Goal: Transaction & Acquisition: Purchase product/service

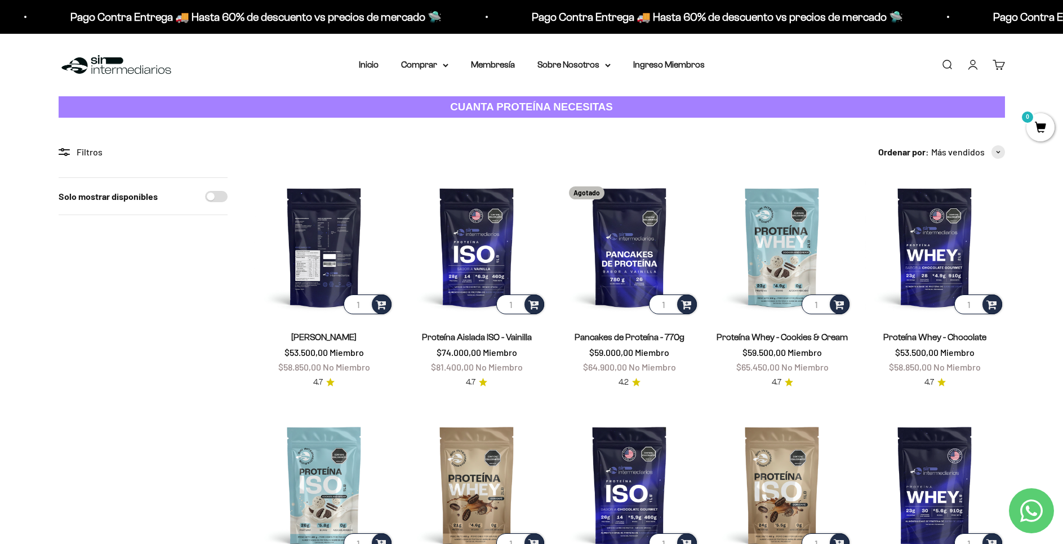
click at [356, 270] on img at bounding box center [324, 246] width 139 height 139
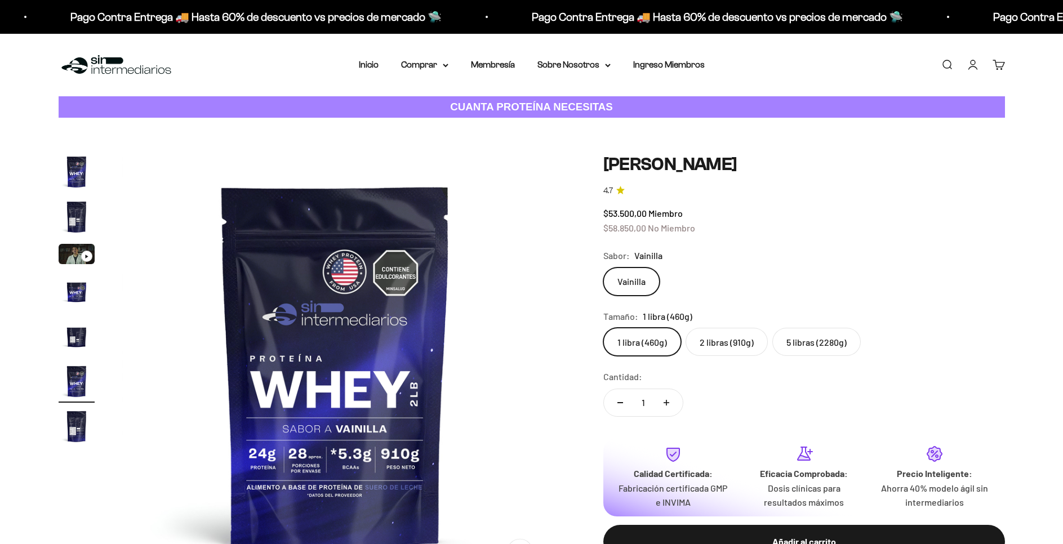
scroll to position [0, 2204]
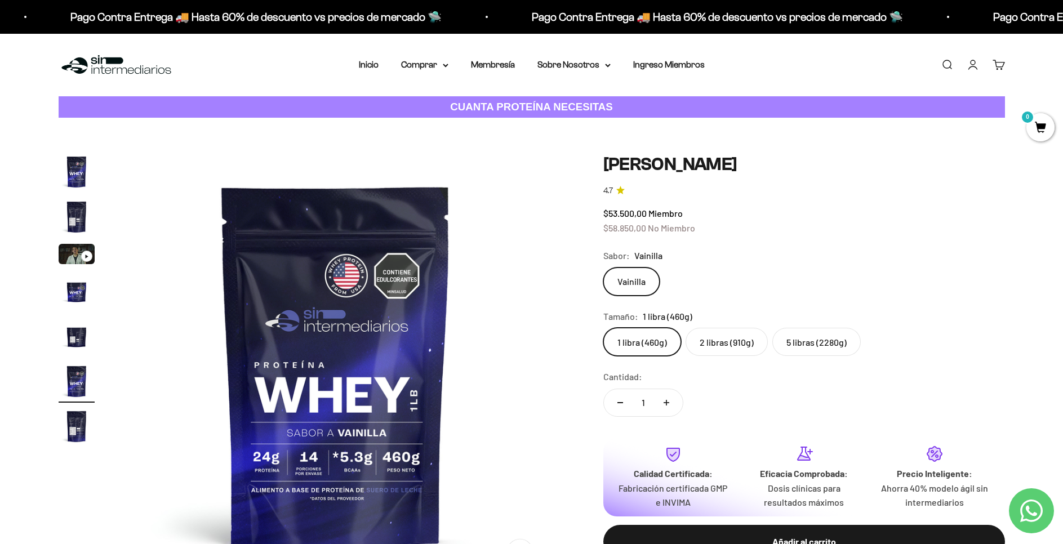
click at [815, 343] on label "5 libras (2280g)" at bounding box center [816, 342] width 88 height 28
click at [603, 328] on input "5 libras (2280g)" at bounding box center [602, 327] width 1 height 1
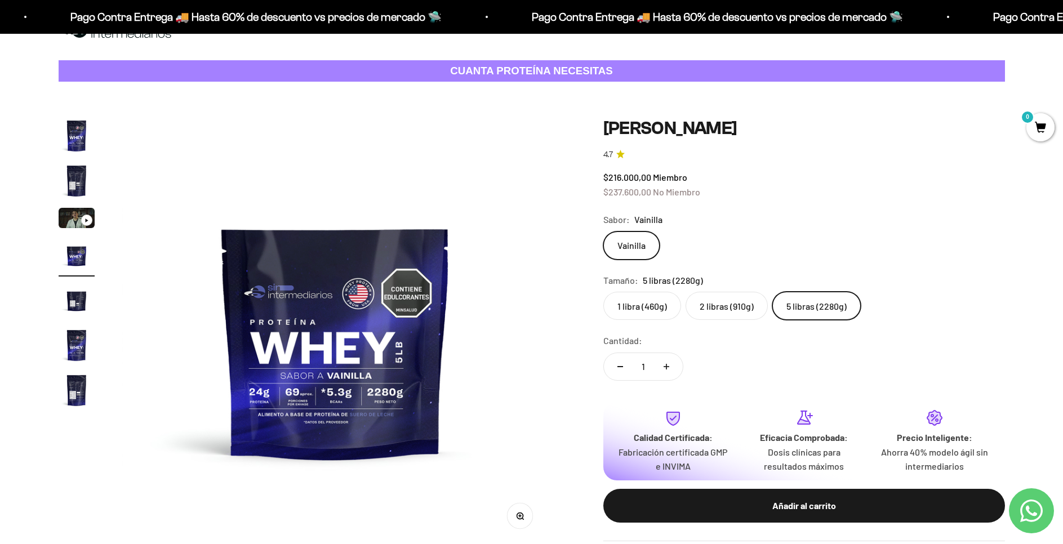
scroll to position [56, 0]
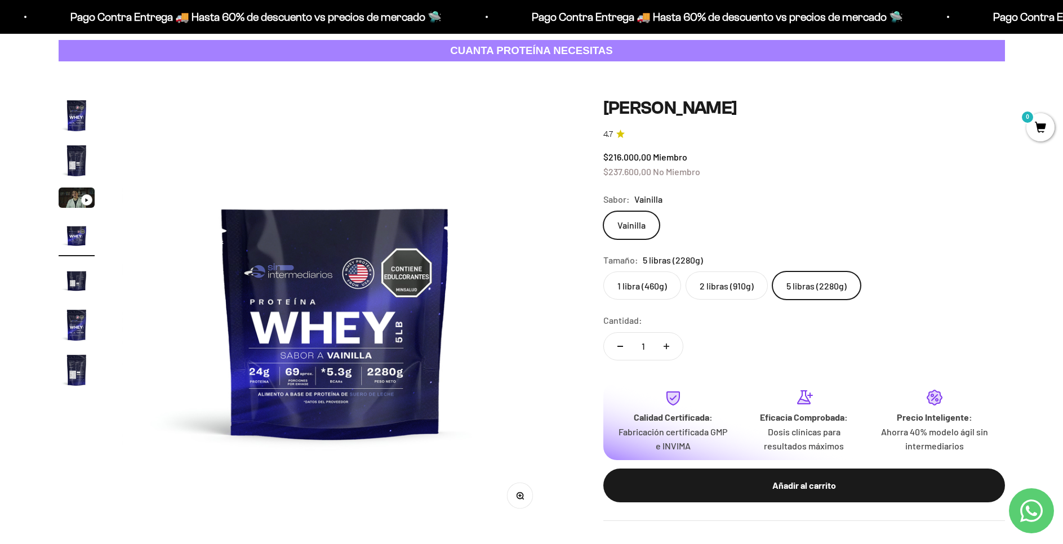
click at [81, 163] on img "Ir al artículo 2" at bounding box center [77, 160] width 36 height 36
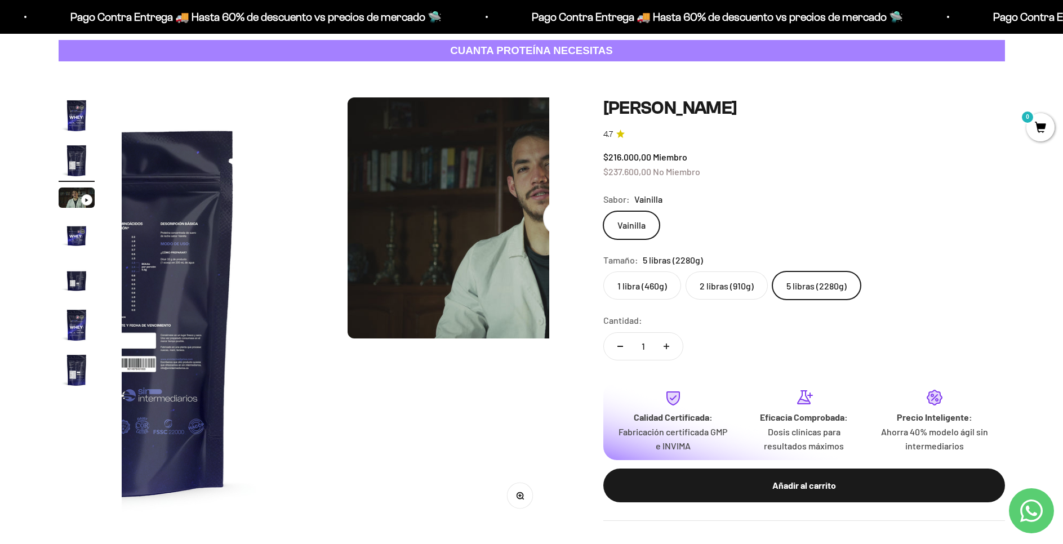
scroll to position [0, 441]
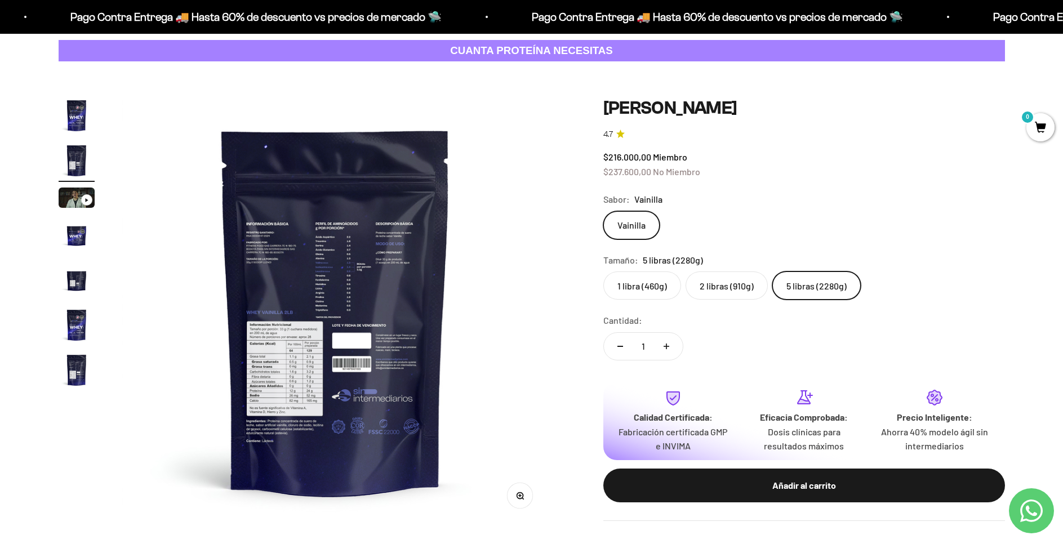
click at [308, 323] on img at bounding box center [335, 310] width 427 height 427
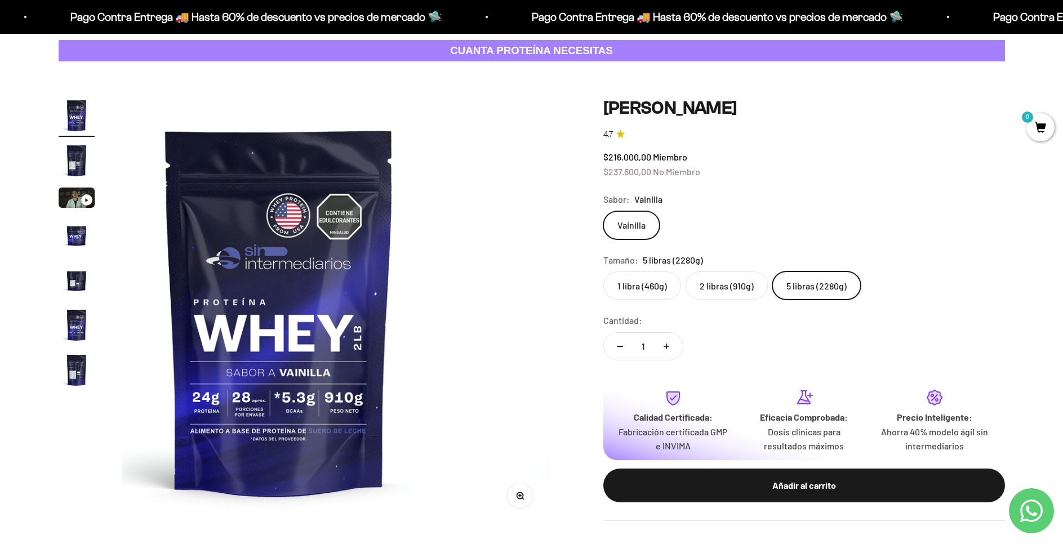
scroll to position [0, 0]
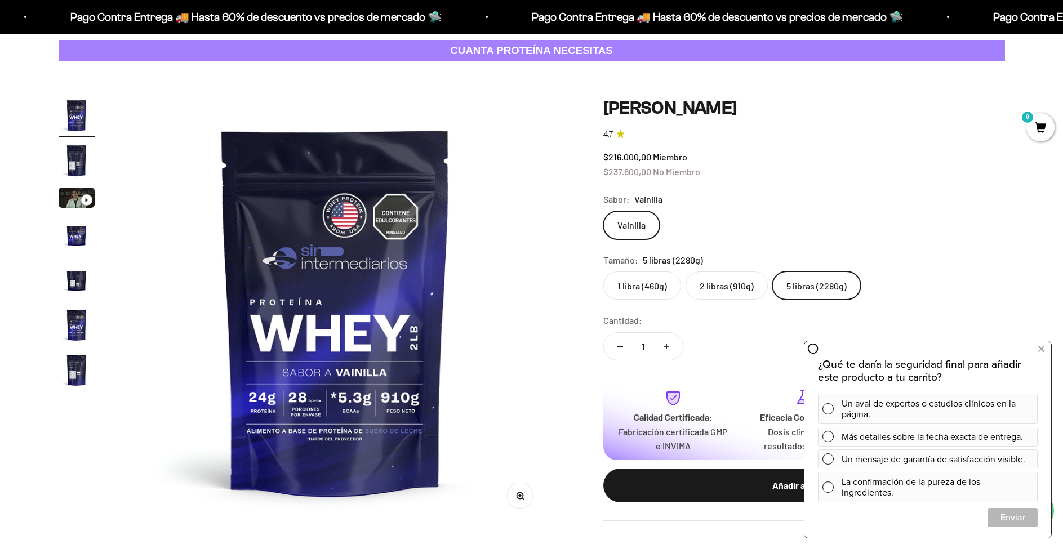
click at [74, 155] on img "Ir al artículo 2" at bounding box center [77, 160] width 36 height 36
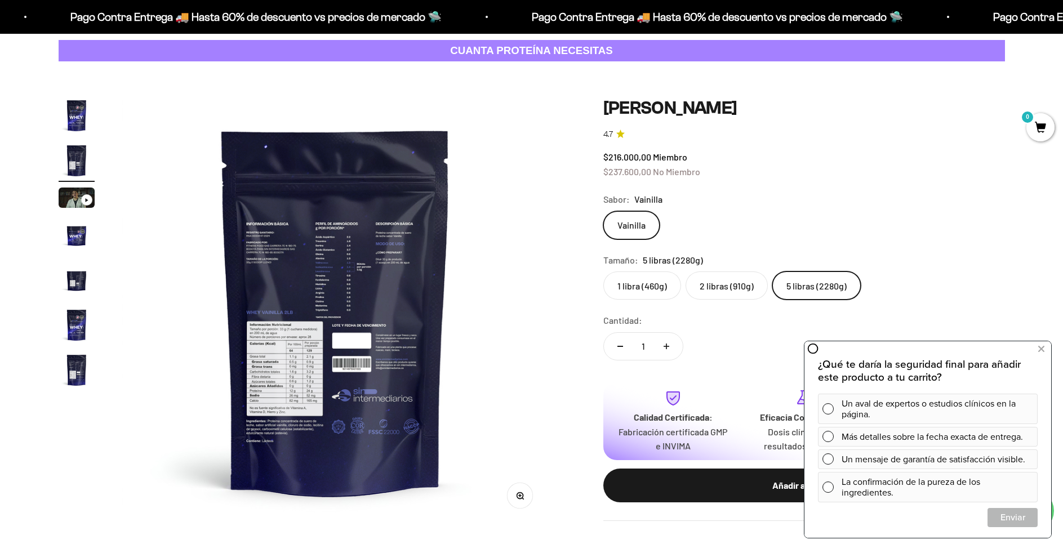
click at [396, 305] on img at bounding box center [335, 310] width 427 height 427
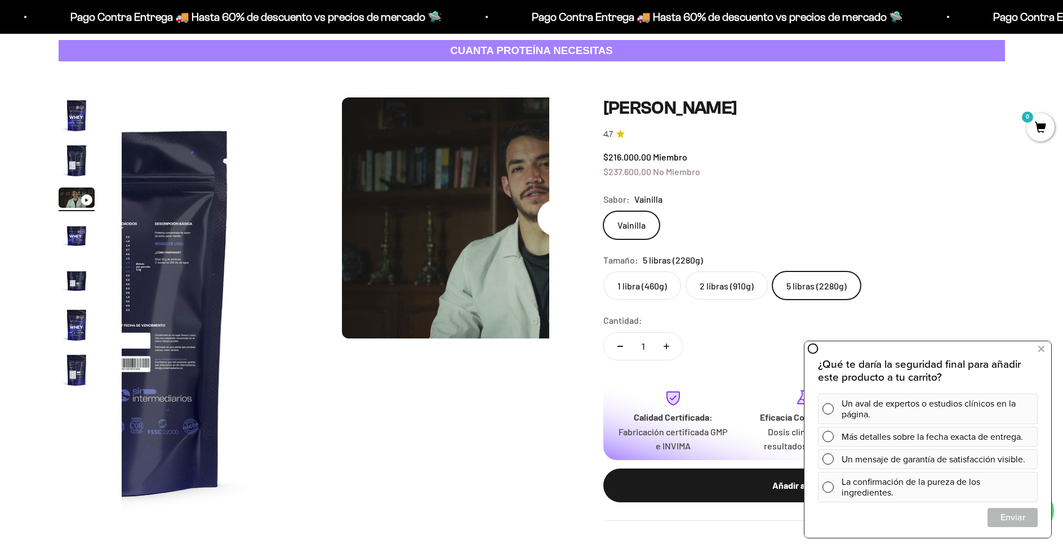
scroll to position [0, 882]
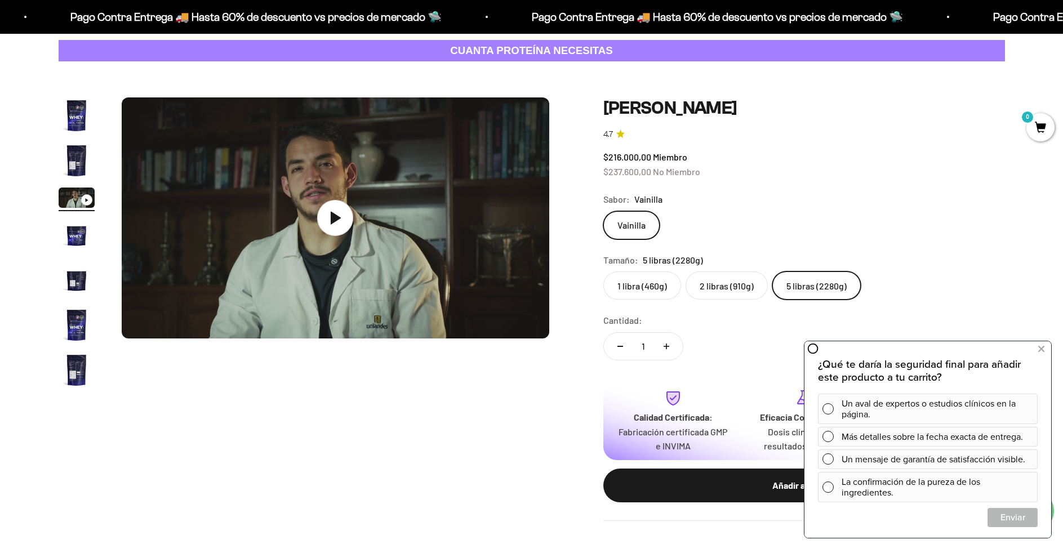
click at [77, 161] on img "Ir al artículo 2" at bounding box center [77, 160] width 36 height 36
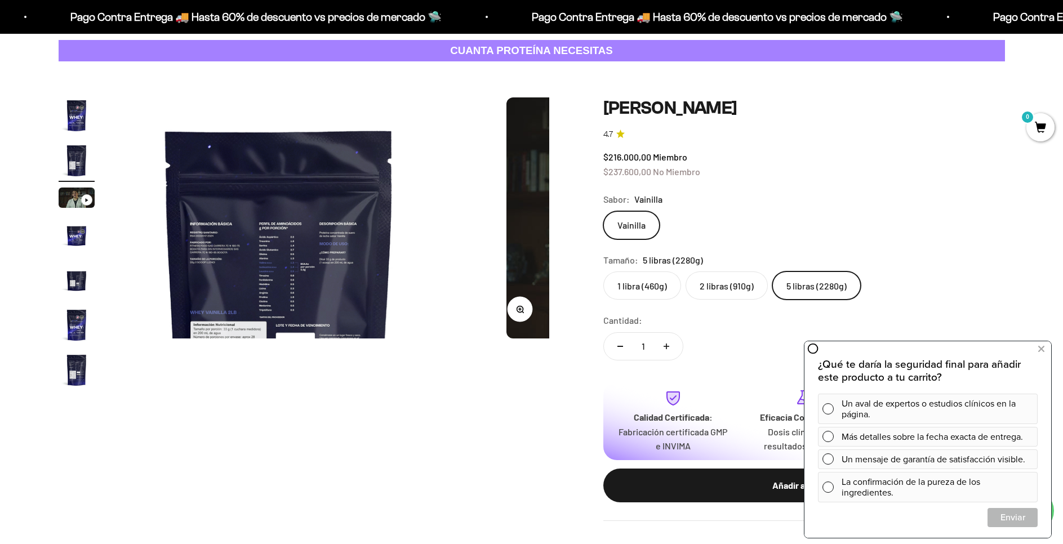
scroll to position [0, 441]
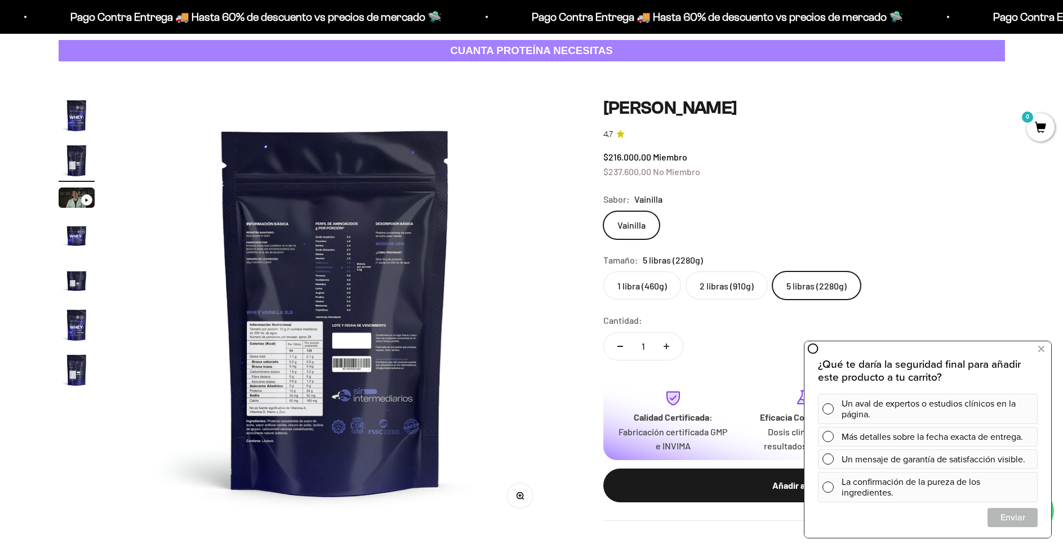
click at [520, 494] on icon "button" at bounding box center [519, 495] width 3 height 3
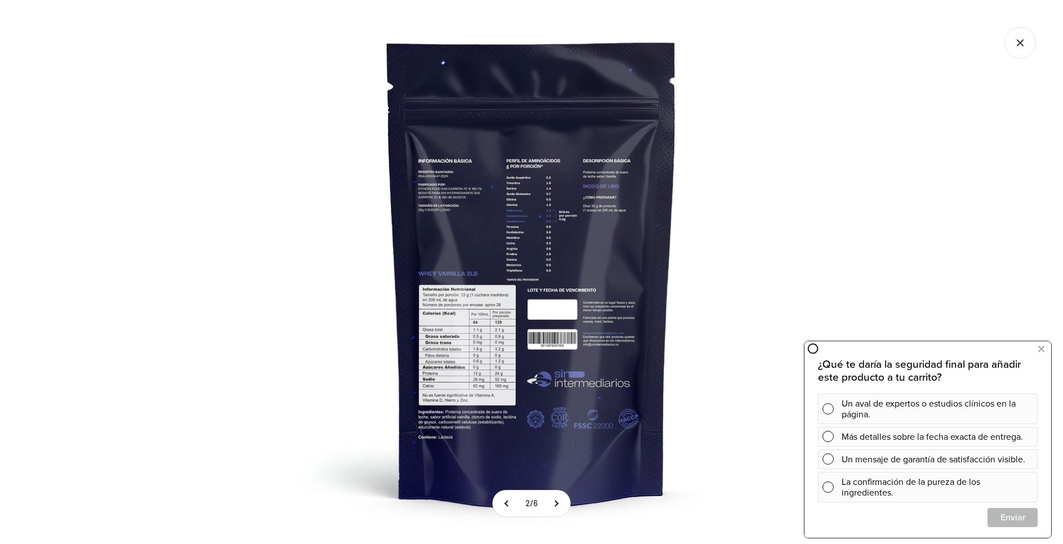
click at [466, 348] on img at bounding box center [532, 272] width 544 height 544
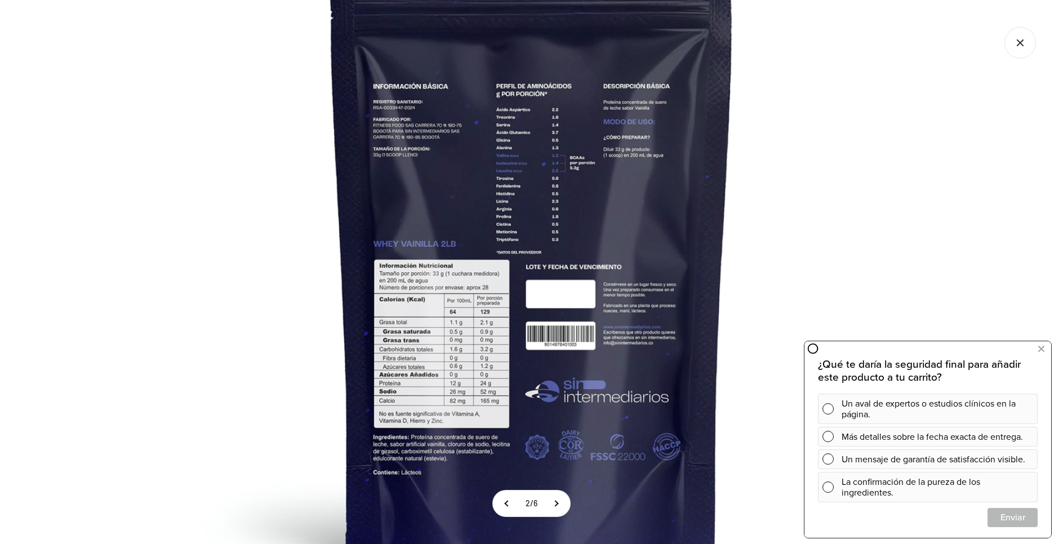
click at [454, 403] on img at bounding box center [531, 241] width 760 height 760
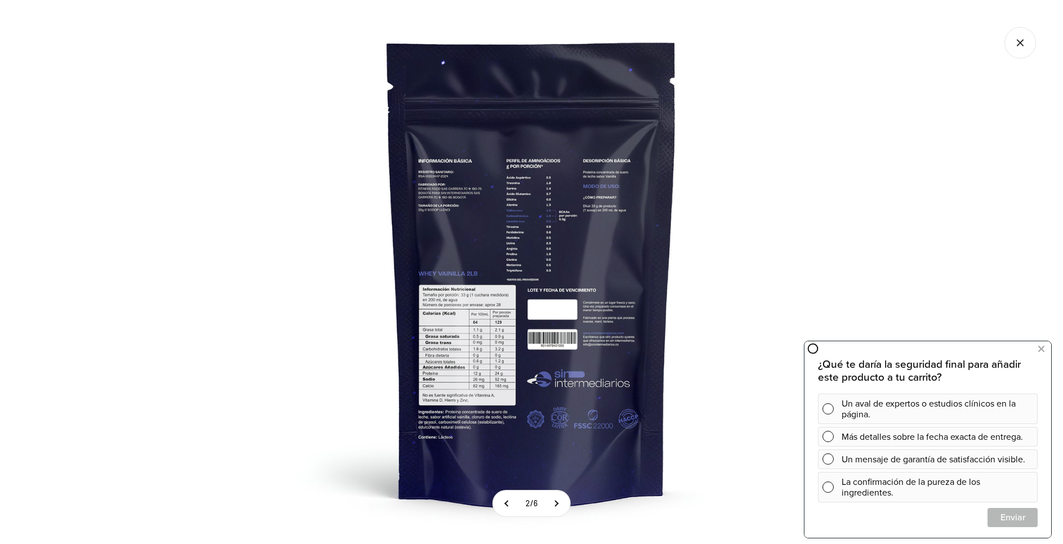
click at [1022, 48] on icon "Cerrar galería" at bounding box center [1020, 43] width 32 height 32
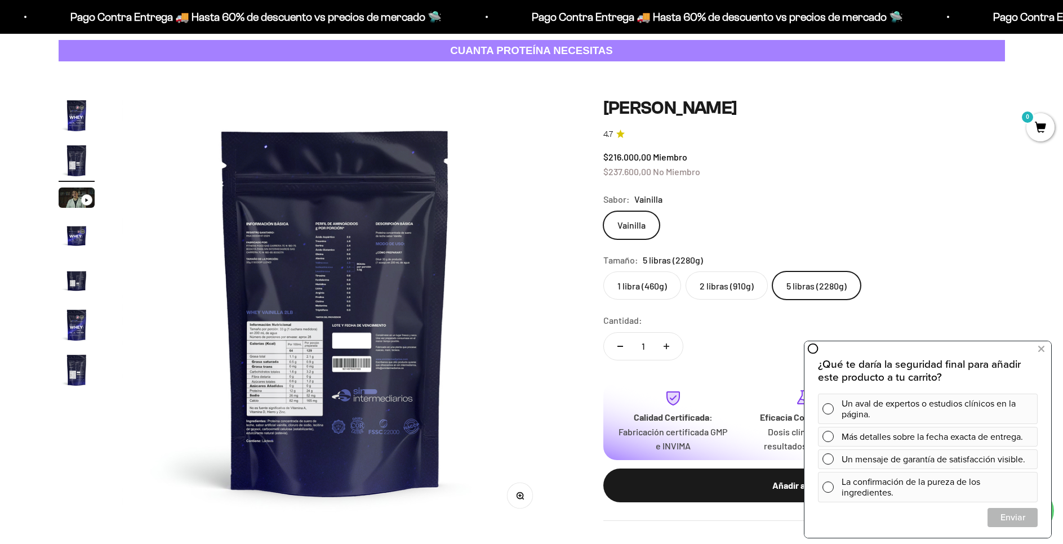
click at [79, 326] on img "Ir al artículo 6" at bounding box center [77, 325] width 36 height 36
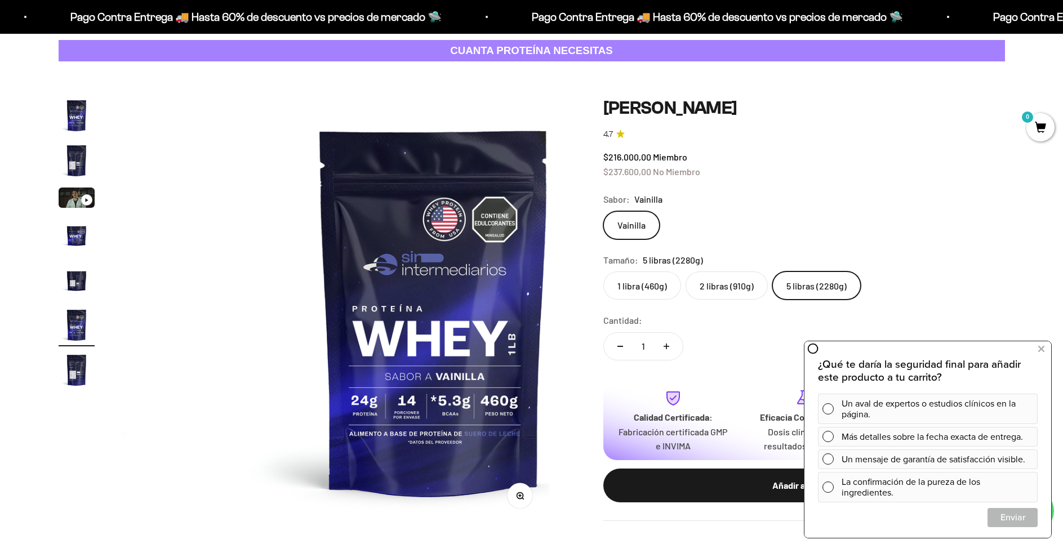
scroll to position [0, 2204]
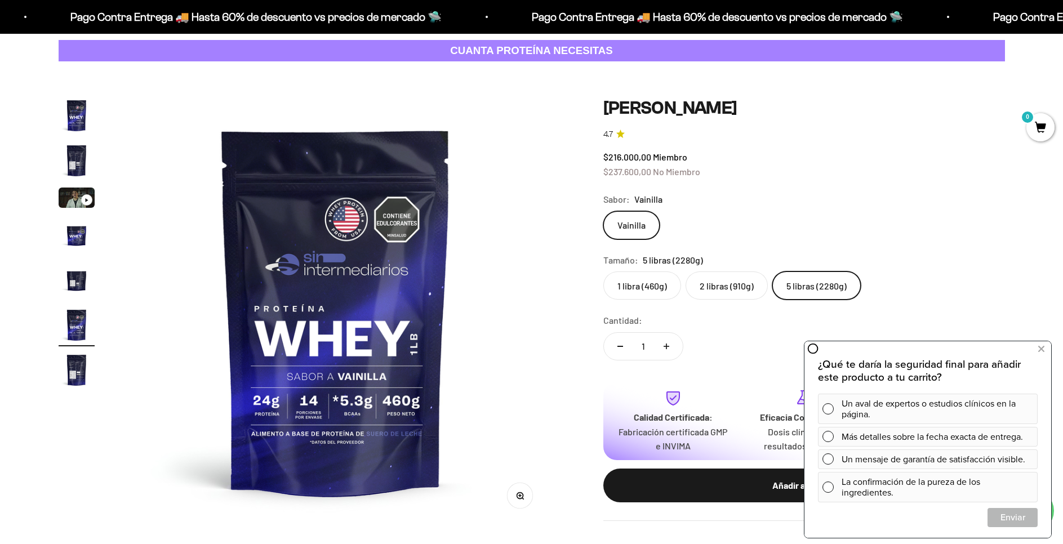
click at [84, 372] on img "Ir al artículo 7" at bounding box center [77, 370] width 36 height 36
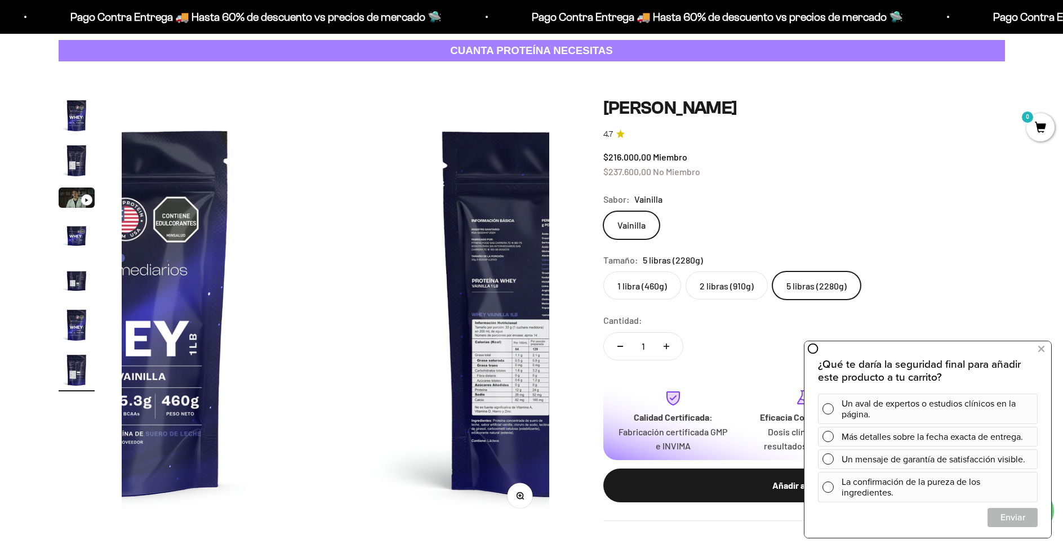
scroll to position [0, 2646]
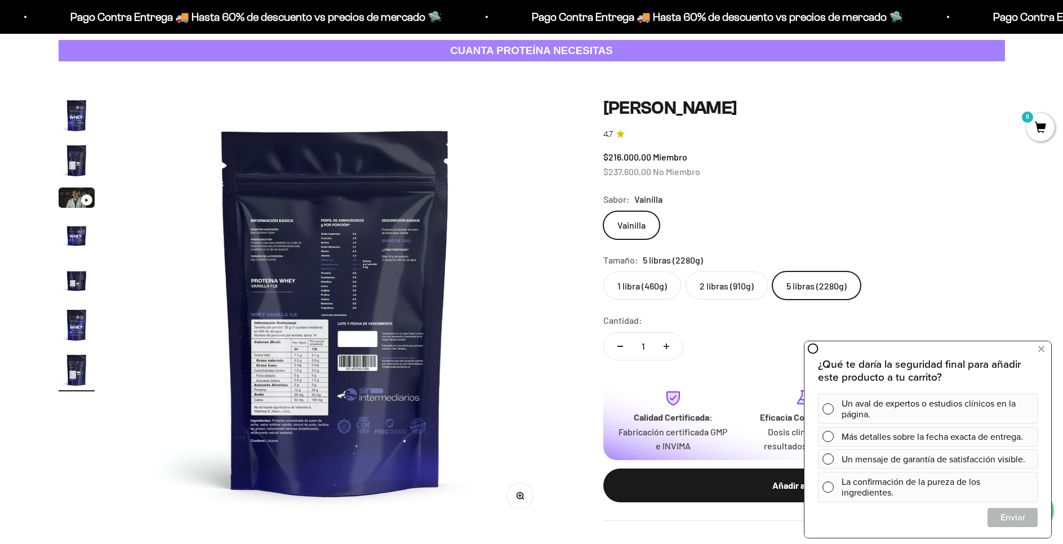
click at [382, 347] on img at bounding box center [335, 310] width 427 height 427
click at [521, 501] on button "Zoom" at bounding box center [519, 495] width 25 height 25
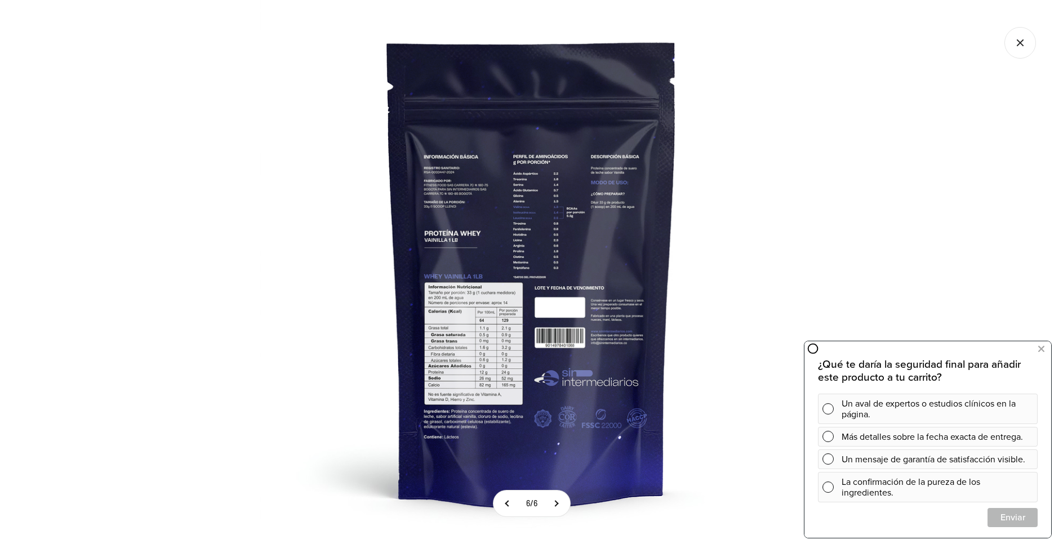
click at [599, 192] on img at bounding box center [532, 272] width 544 height 544
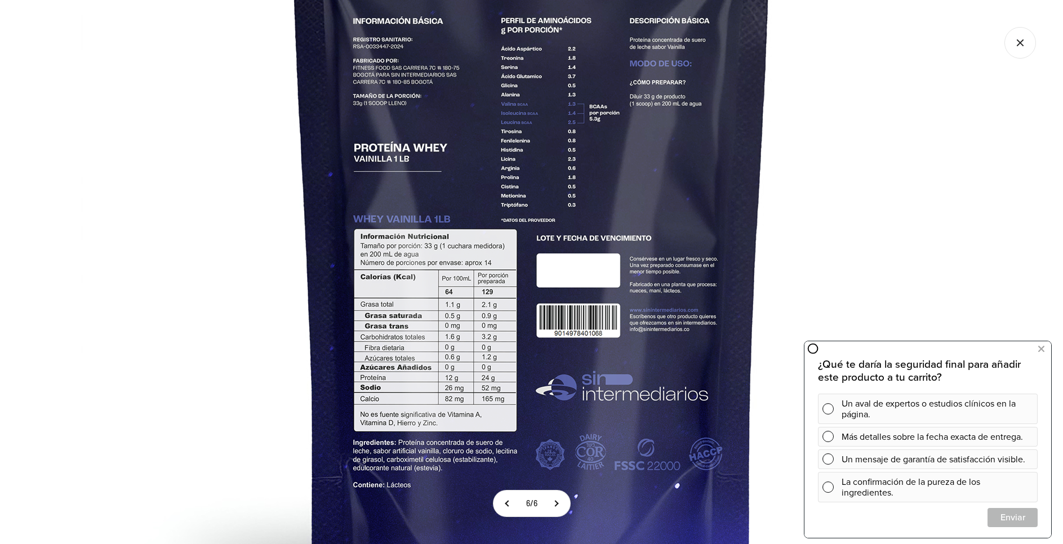
click at [648, 376] on img at bounding box center [531, 211] width 901 height 901
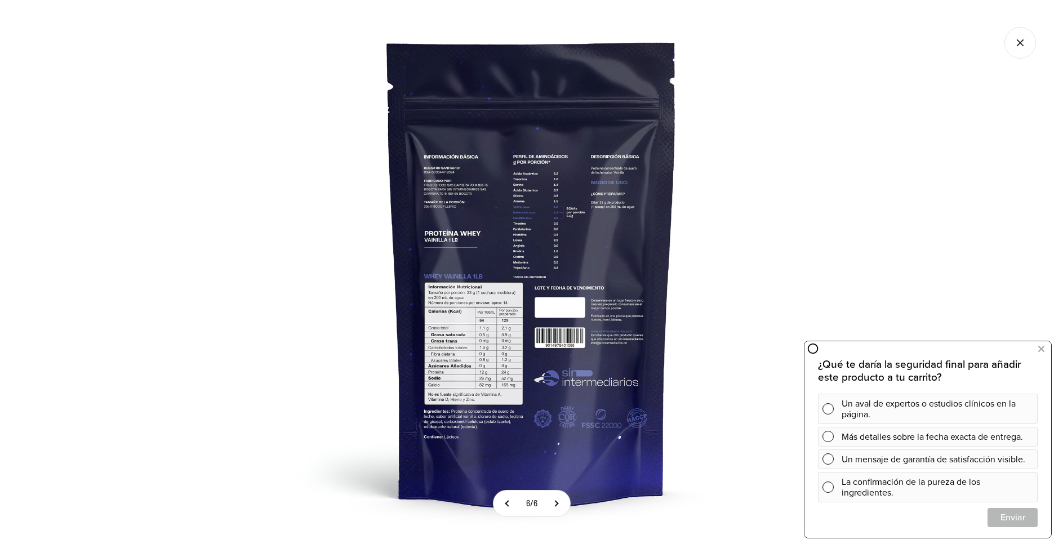
click at [1021, 46] on icon "Cerrar galería" at bounding box center [1020, 43] width 32 height 32
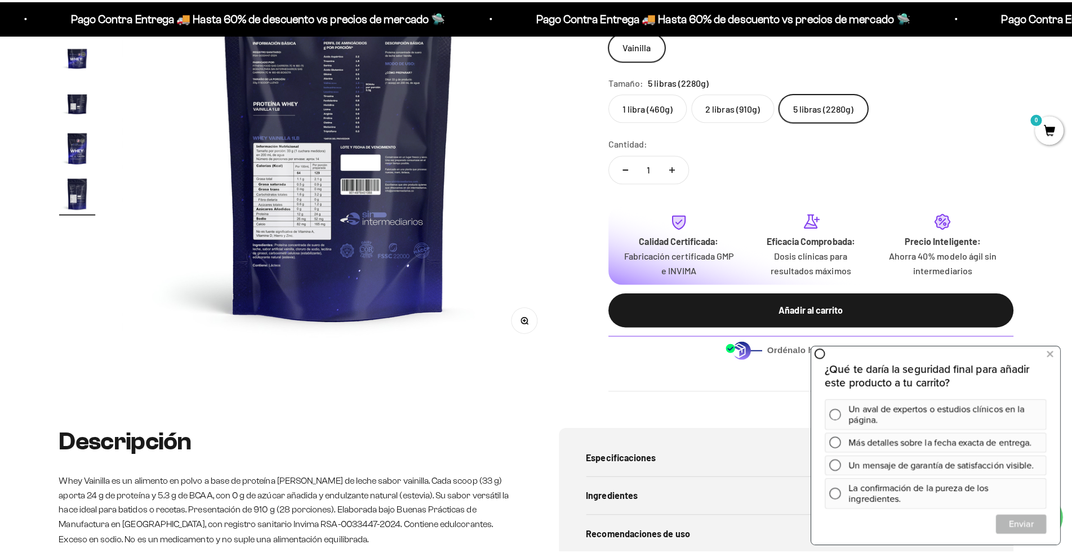
scroll to position [338, 0]
